Goal: Information Seeking & Learning: Learn about a topic

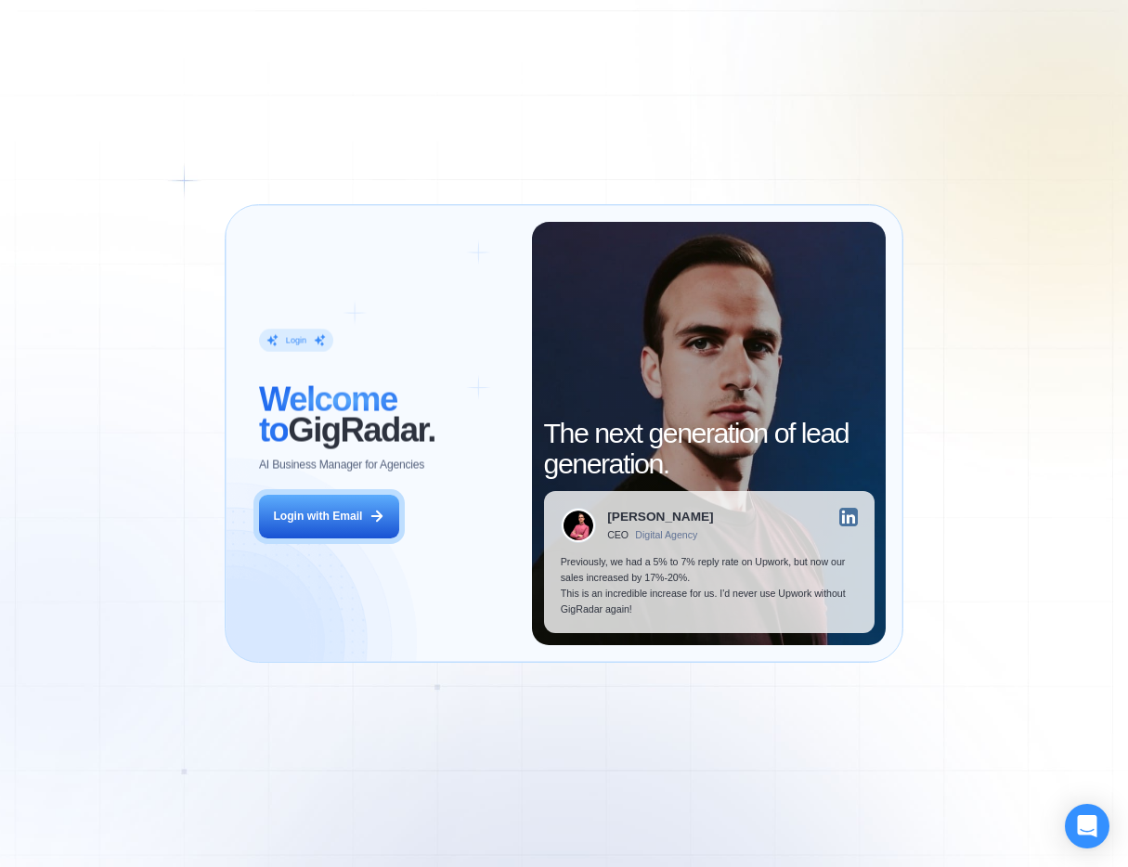
click at [386, 542] on div "Login ‍ Welcome to GigRadar. AI Business Manager for Agencies Login with Email" at bounding box center [387, 433] width 290 height 422
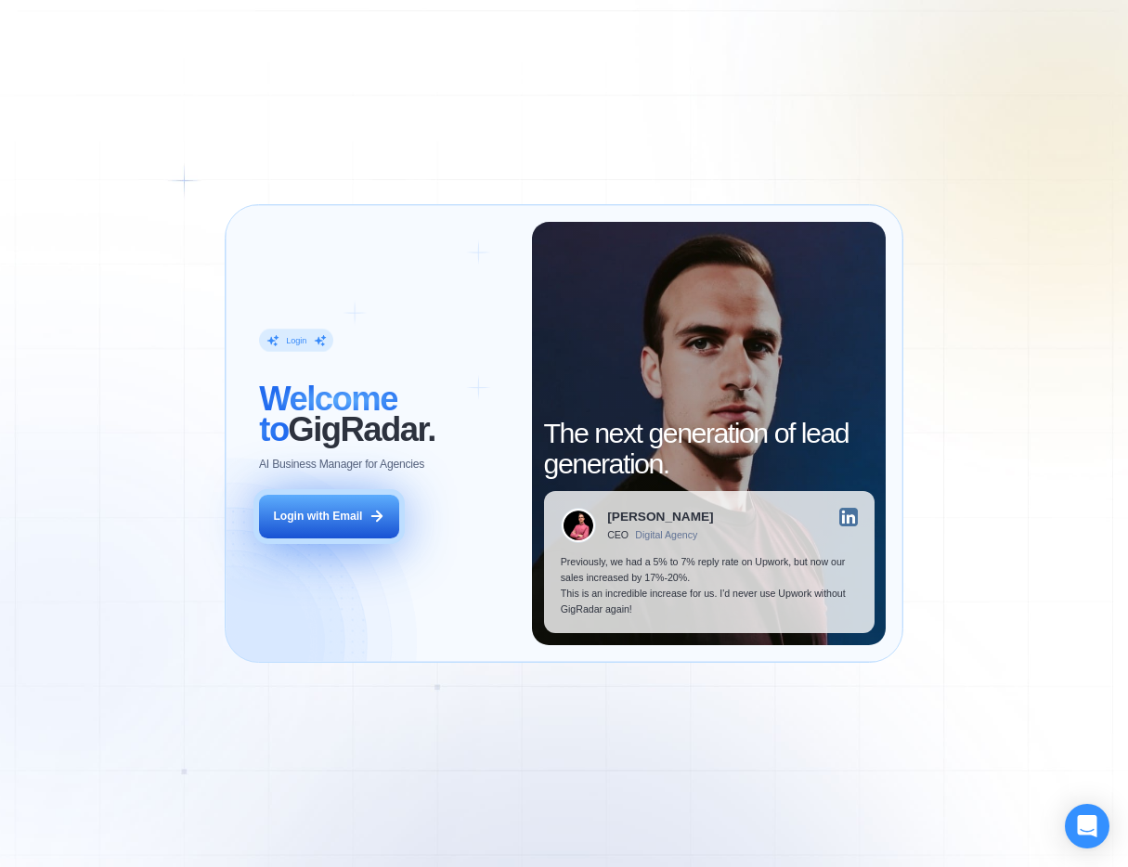
click at [344, 524] on div "Login with Email" at bounding box center [317, 517] width 89 height 16
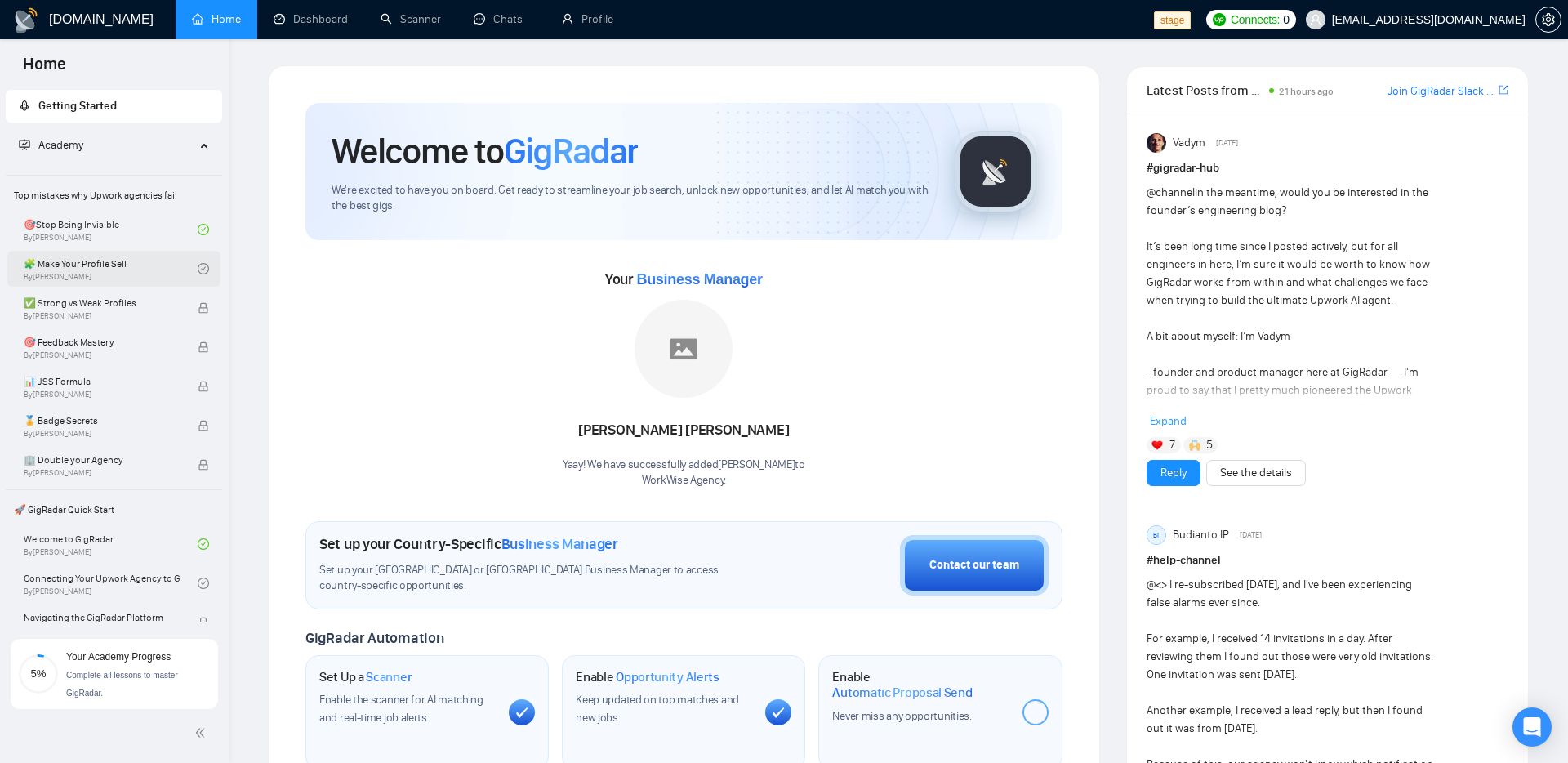
click at [144, 272] on link "🧩 Make Your Profile Sell By Vlad Sharahov" at bounding box center [111, 268] width 174 height 36
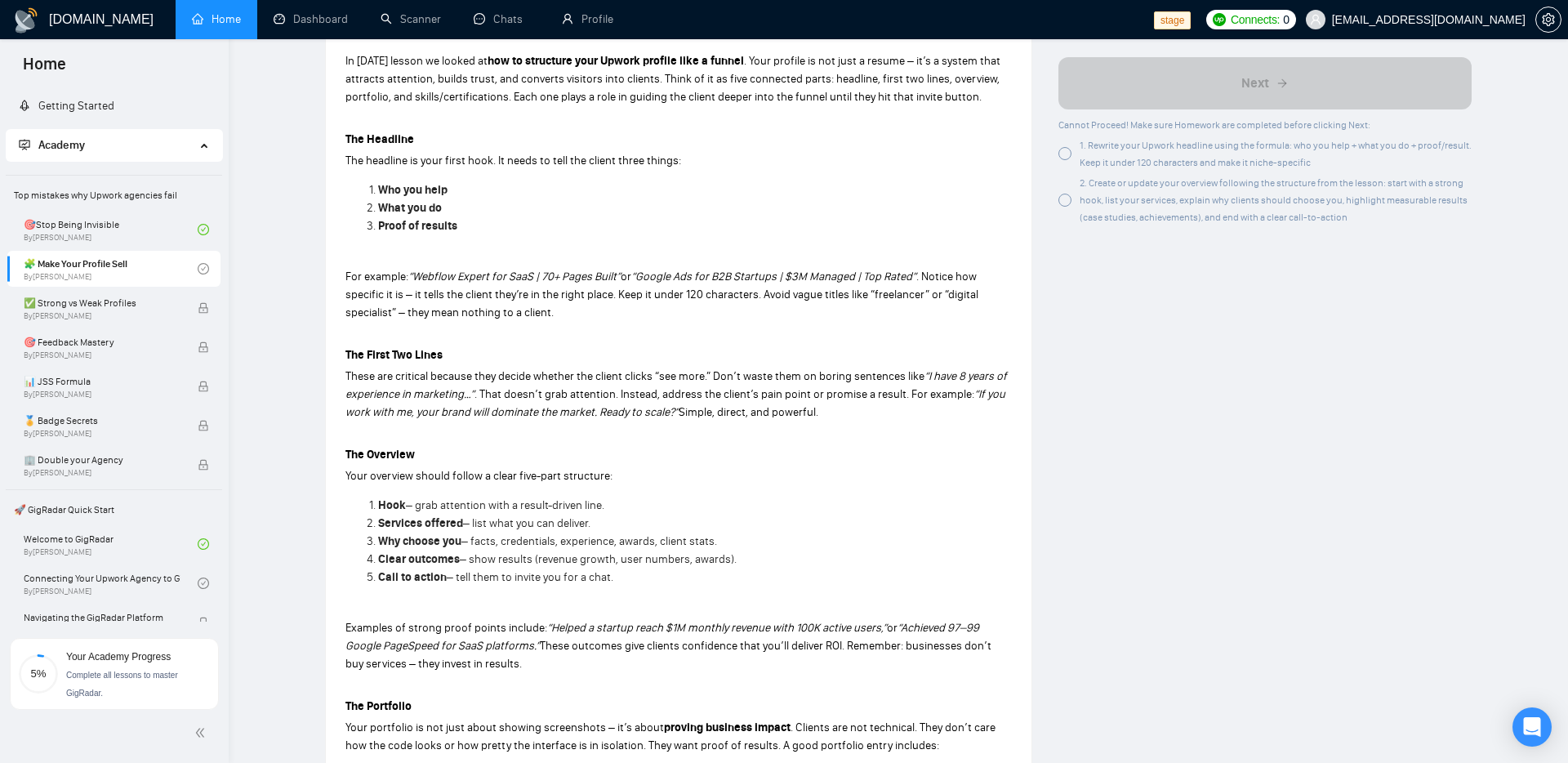
scroll to position [804, 0]
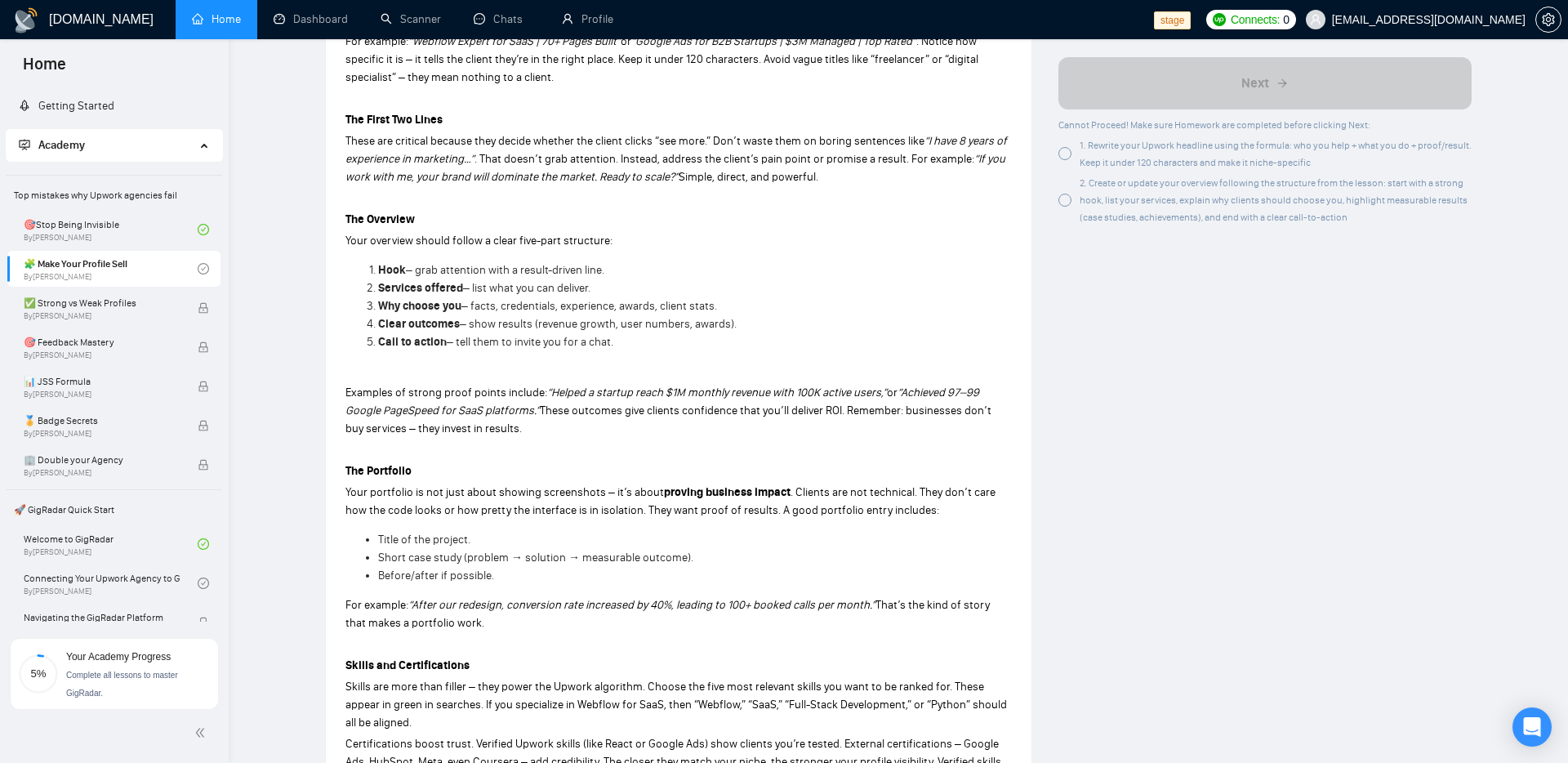
click at [992, 143] on span "1. Rewrite your Upwork headline using the formula: who you help + what you do +…" at bounding box center [1276, 154] width 392 height 28
click at [992, 198] on span "2. Create or update your overview following the structure from the lesson: star…" at bounding box center [1273, 200] width 388 height 46
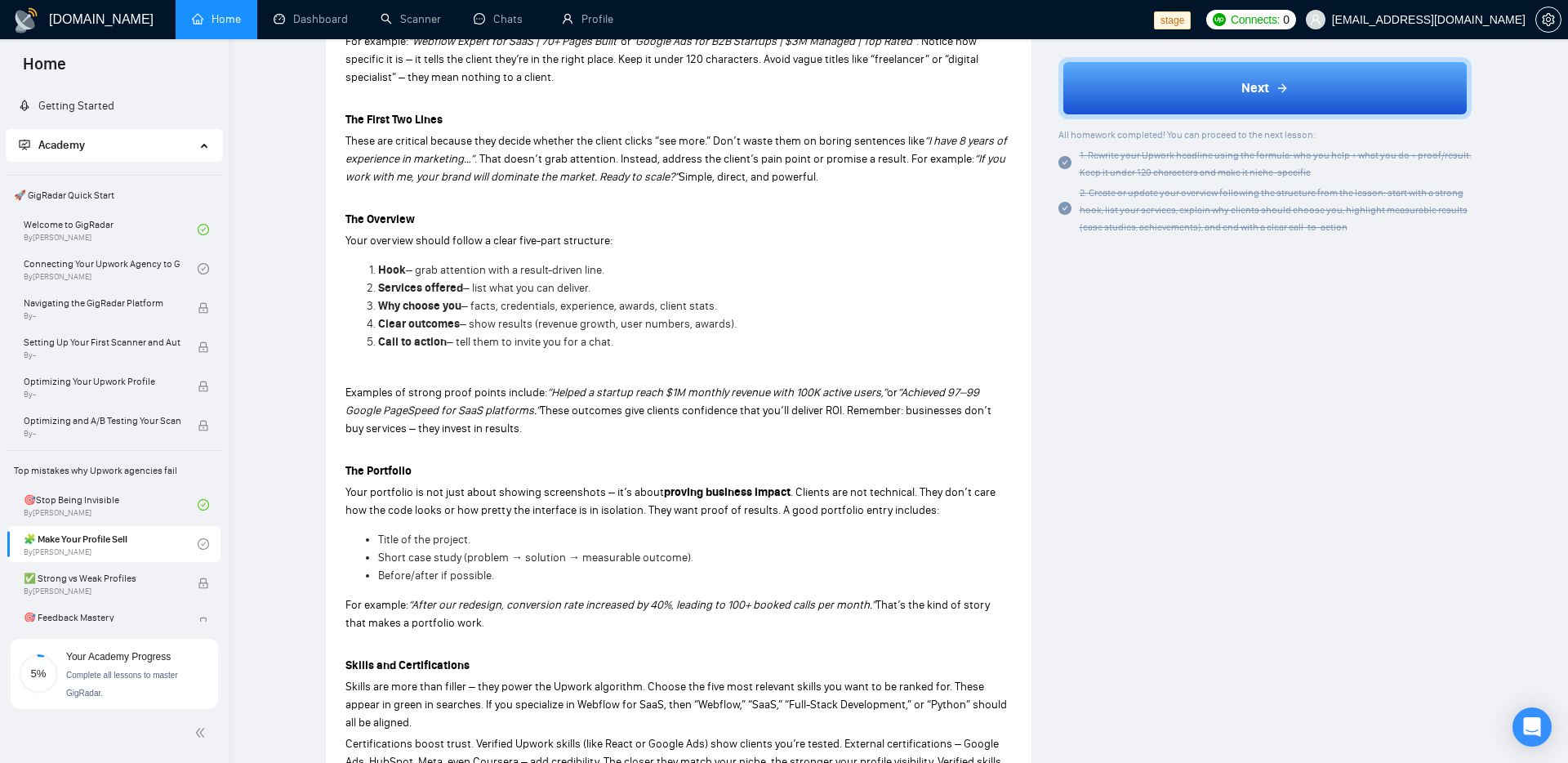
click at [992, 348] on div "Author Vlad Sharahov Manager Upwork Overview Headline formula: who you help → w…" at bounding box center [1265, 393] width 440 height 2263
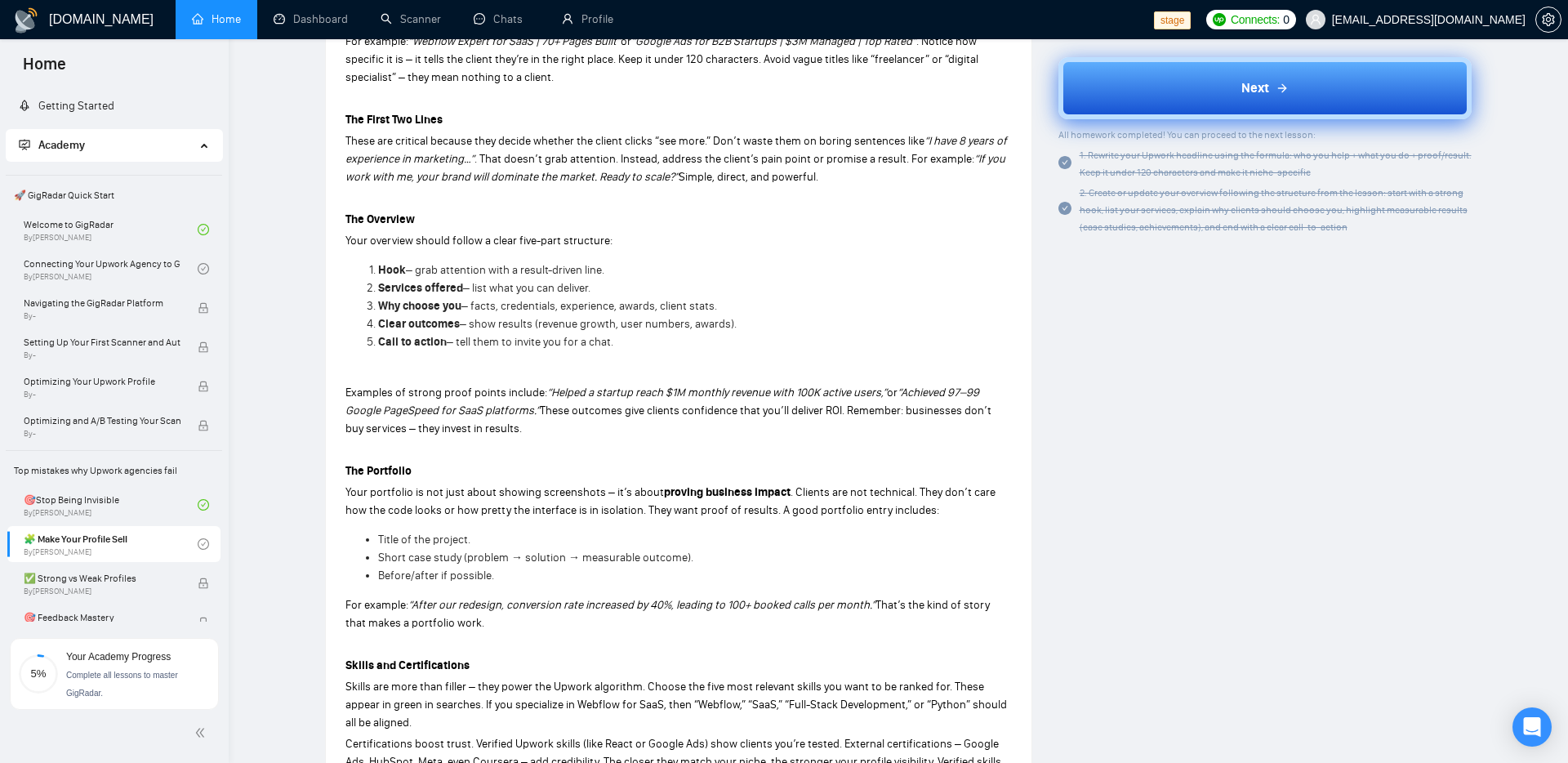
click at [992, 96] on button "Next" at bounding box center [1265, 88] width 414 height 62
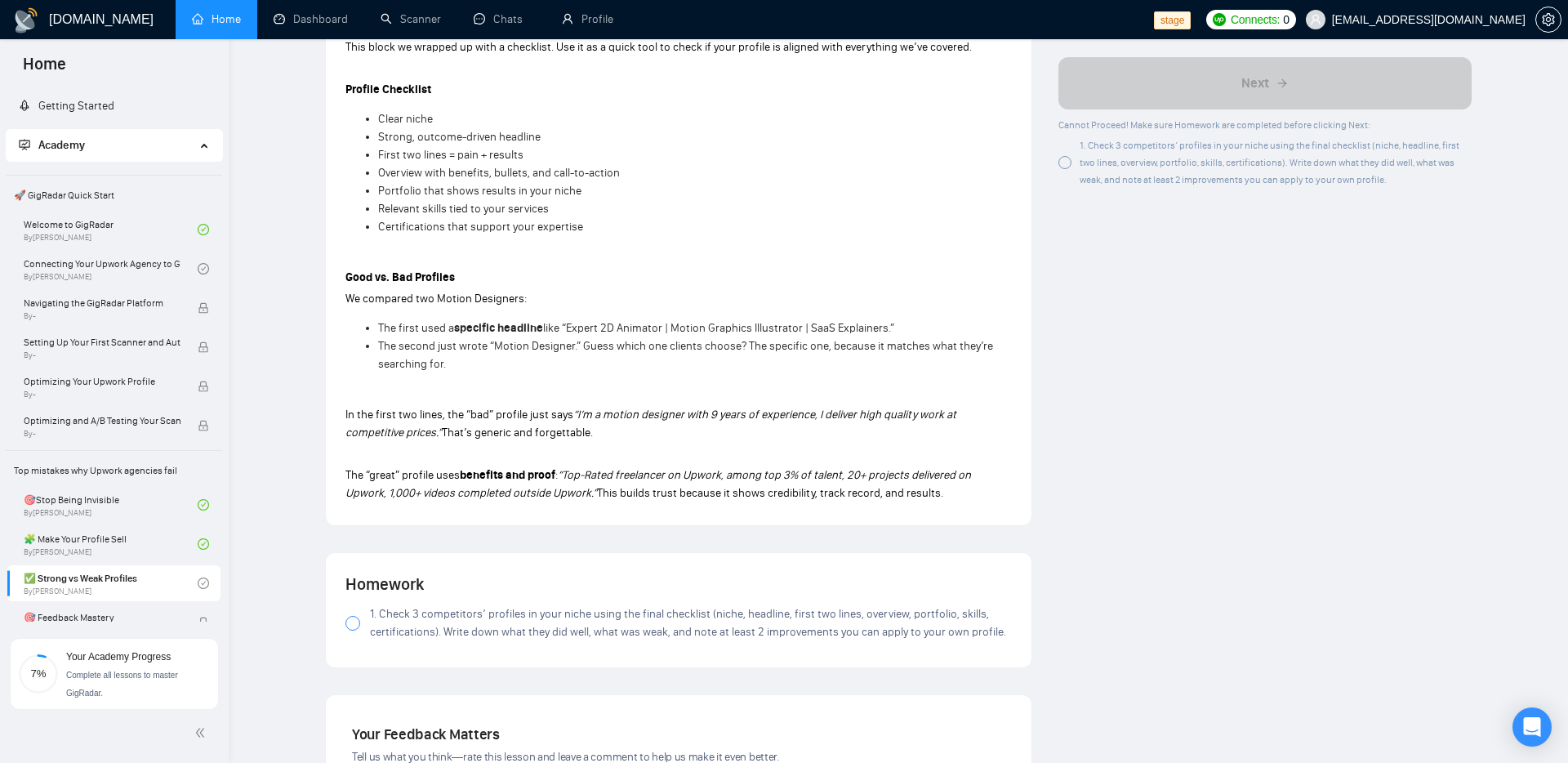
scroll to position [156, 0]
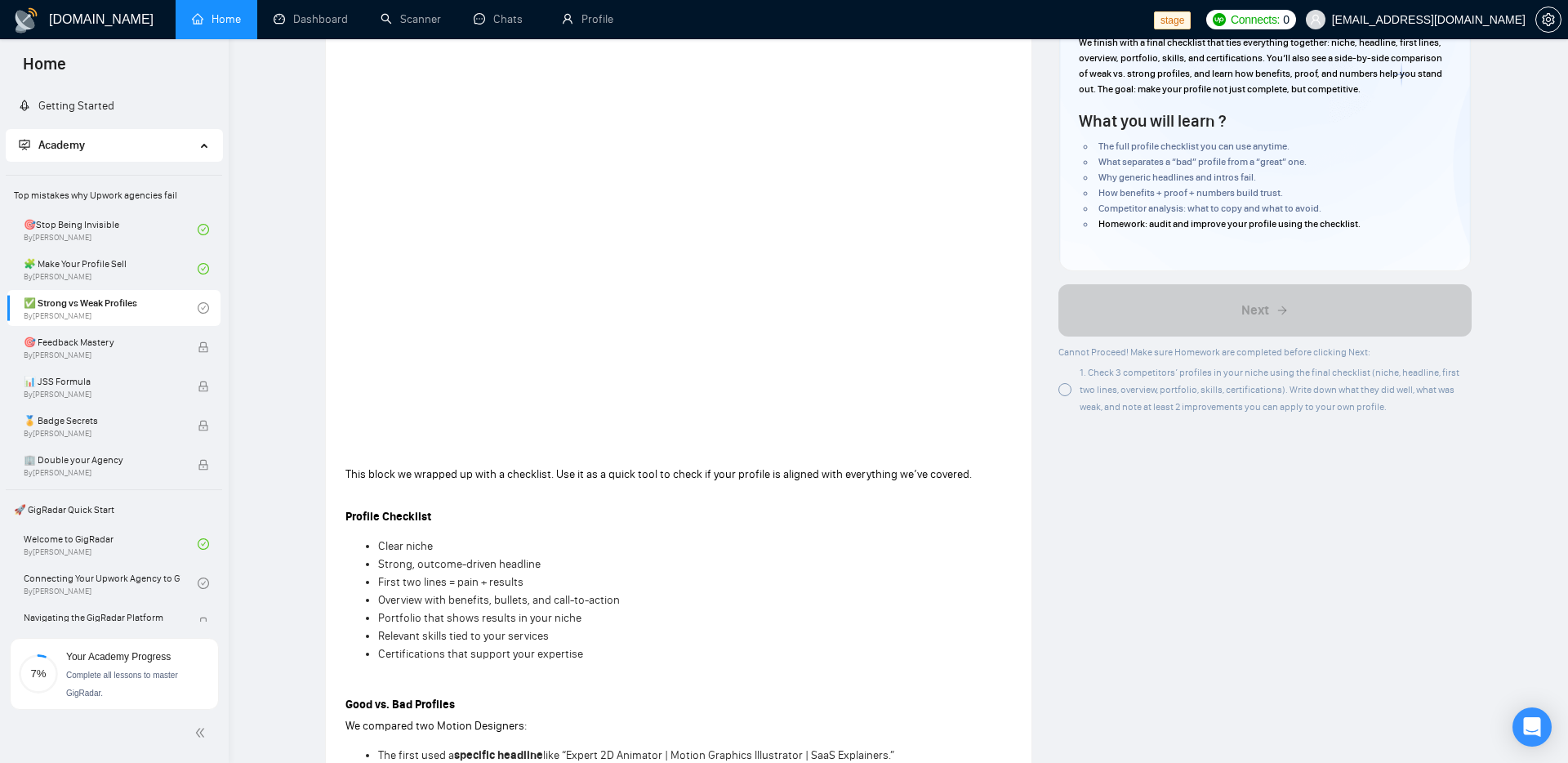
click at [992, 597] on div "Author Vlad Sharahov Manager Upwork Overview We finish with a final checklist t…" at bounding box center [1265, 716] width 440 height 1612
